Goal: Navigation & Orientation: Go to known website

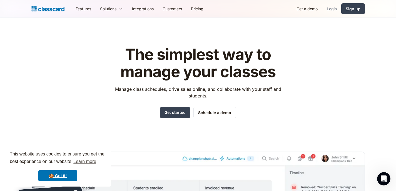
click at [330, 6] on link "Login" at bounding box center [331, 8] width 19 height 12
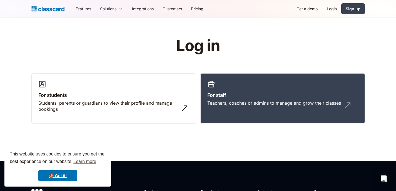
click at [330, 5] on link "Login" at bounding box center [331, 8] width 19 height 12
click at [216, 94] on h3 "For staff" at bounding box center [282, 94] width 151 height 7
